Goal: Information Seeking & Learning: Compare options

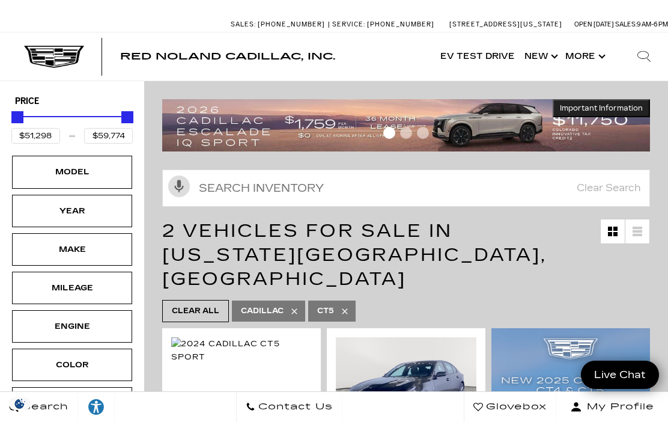
click at [78, 172] on div "Model" at bounding box center [72, 171] width 60 height 13
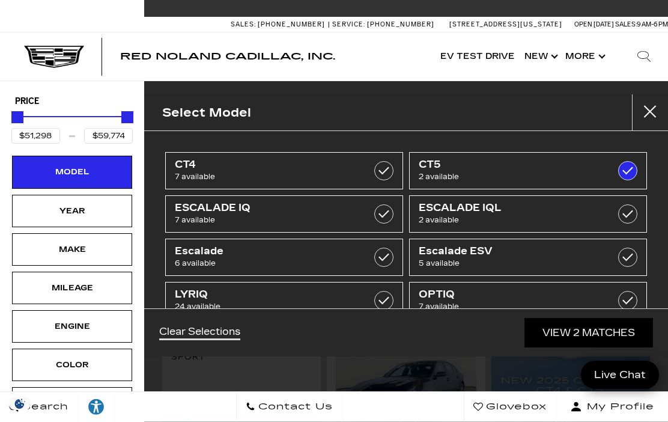
click at [441, 165] on span "CT5" at bounding box center [512, 165] width 186 height 12
type input "$44,684"
type input "$179,434"
checkbox input "false"
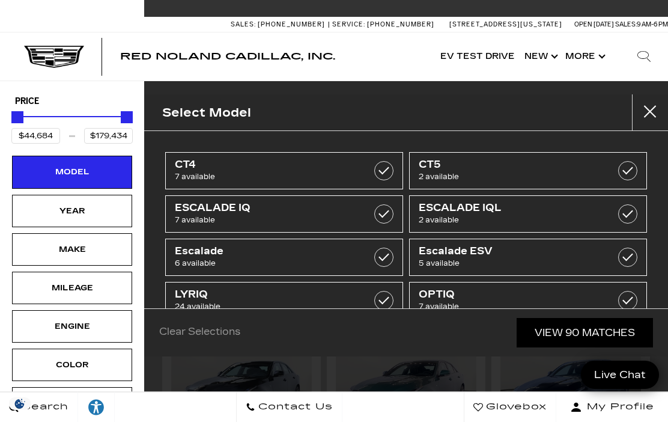
click at [447, 360] on div "Select Model CT4 7 available CT5 2 available ESCALADE IQ 7 available ESCALADE I…" at bounding box center [406, 211] width 524 height 422
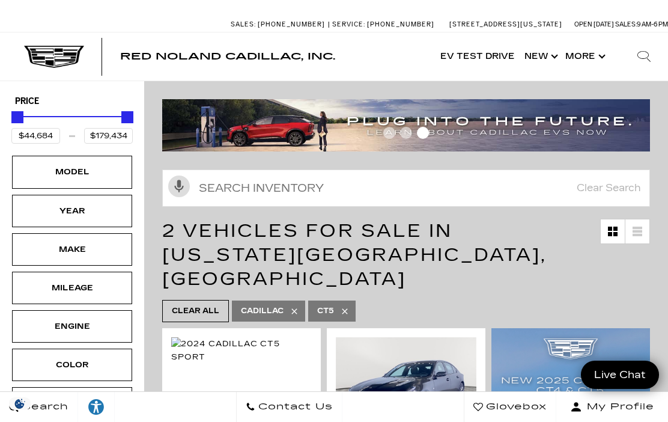
type input "$51,298"
type input "$59,774"
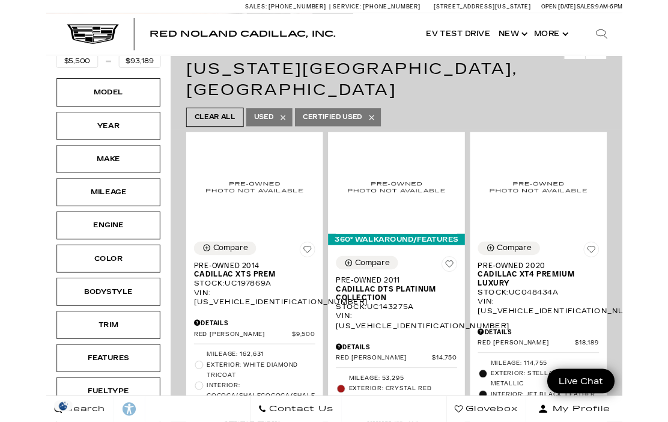
scroll to position [208, 0]
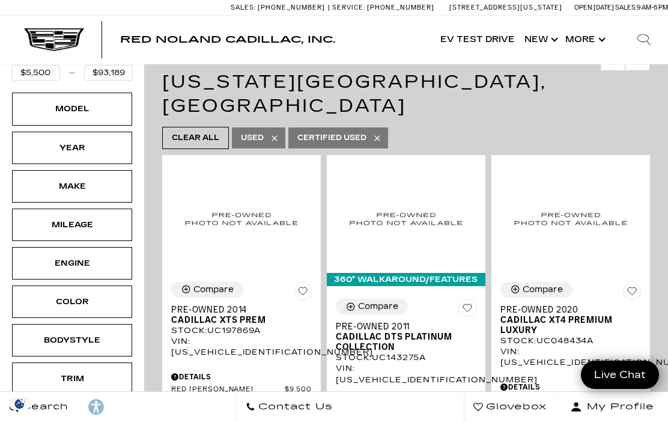
click at [74, 102] on div "Model" at bounding box center [72, 108] width 60 height 13
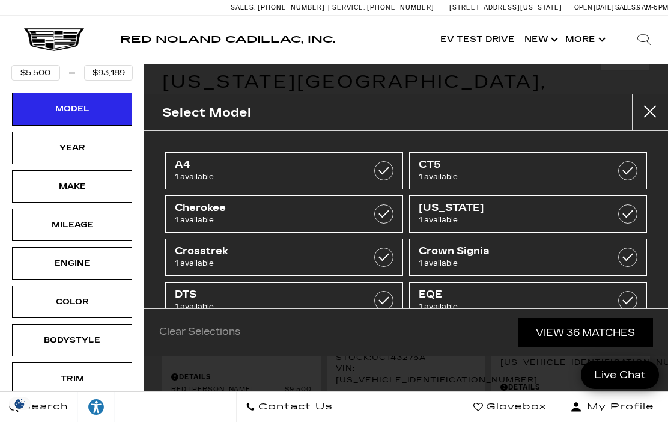
click at [632, 171] on label at bounding box center [627, 170] width 19 height 19
type input "$55,000"
checkbox input "true"
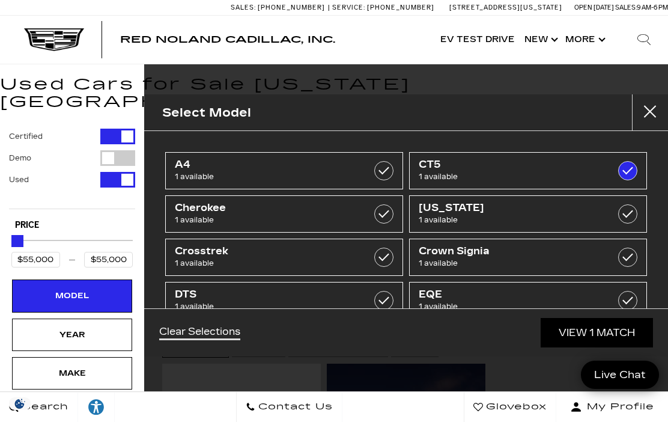
click at [518, 172] on span "1 available" at bounding box center [512, 177] width 186 height 12
type input "$5,500"
type input "$93,189"
checkbox input "false"
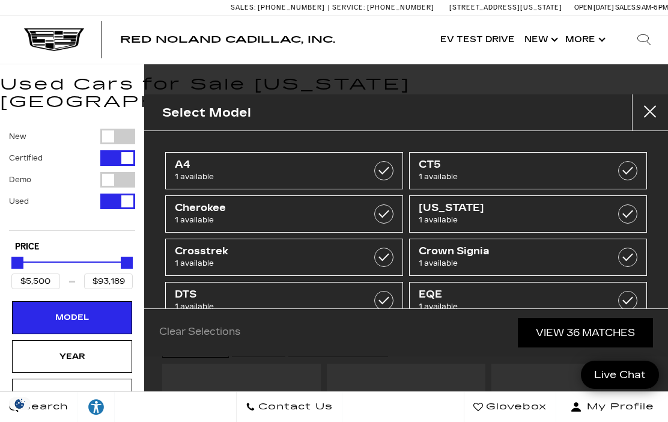
click at [75, 310] on div "Model" at bounding box center [72, 316] width 60 height 13
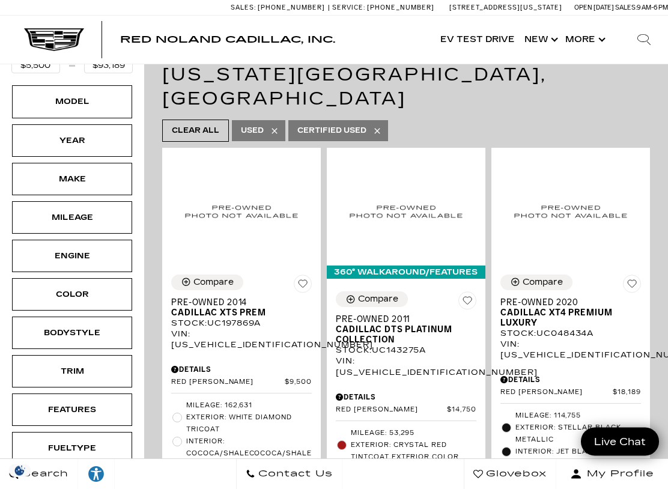
scroll to position [216, 0]
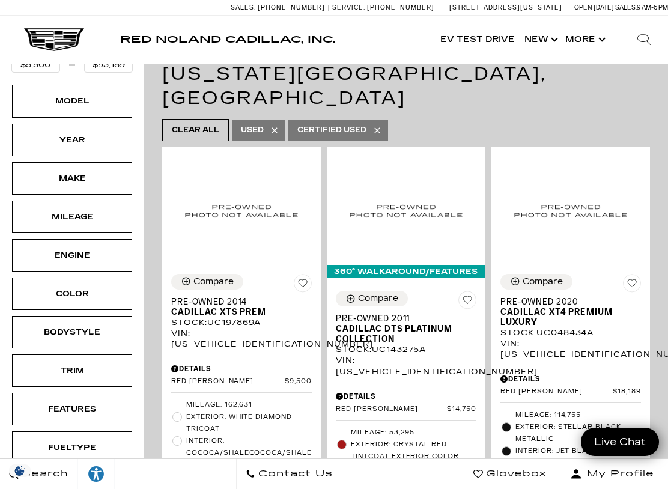
click at [523, 421] on span "Interior: Jet Black, Leather seating surfaces with mini-perforated inserts" at bounding box center [578, 463] width 126 height 36
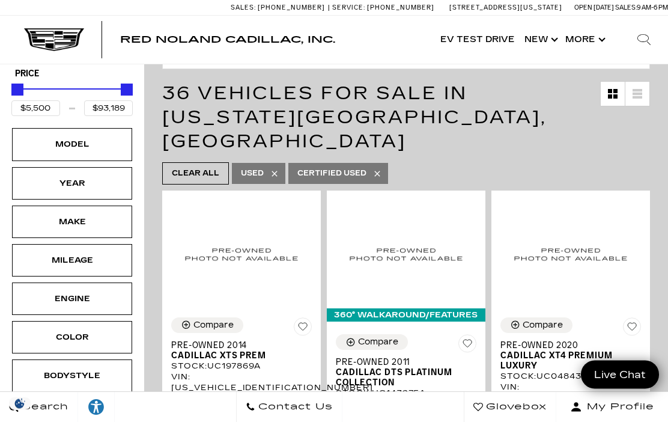
scroll to position [0, 0]
